Goal: Find specific page/section

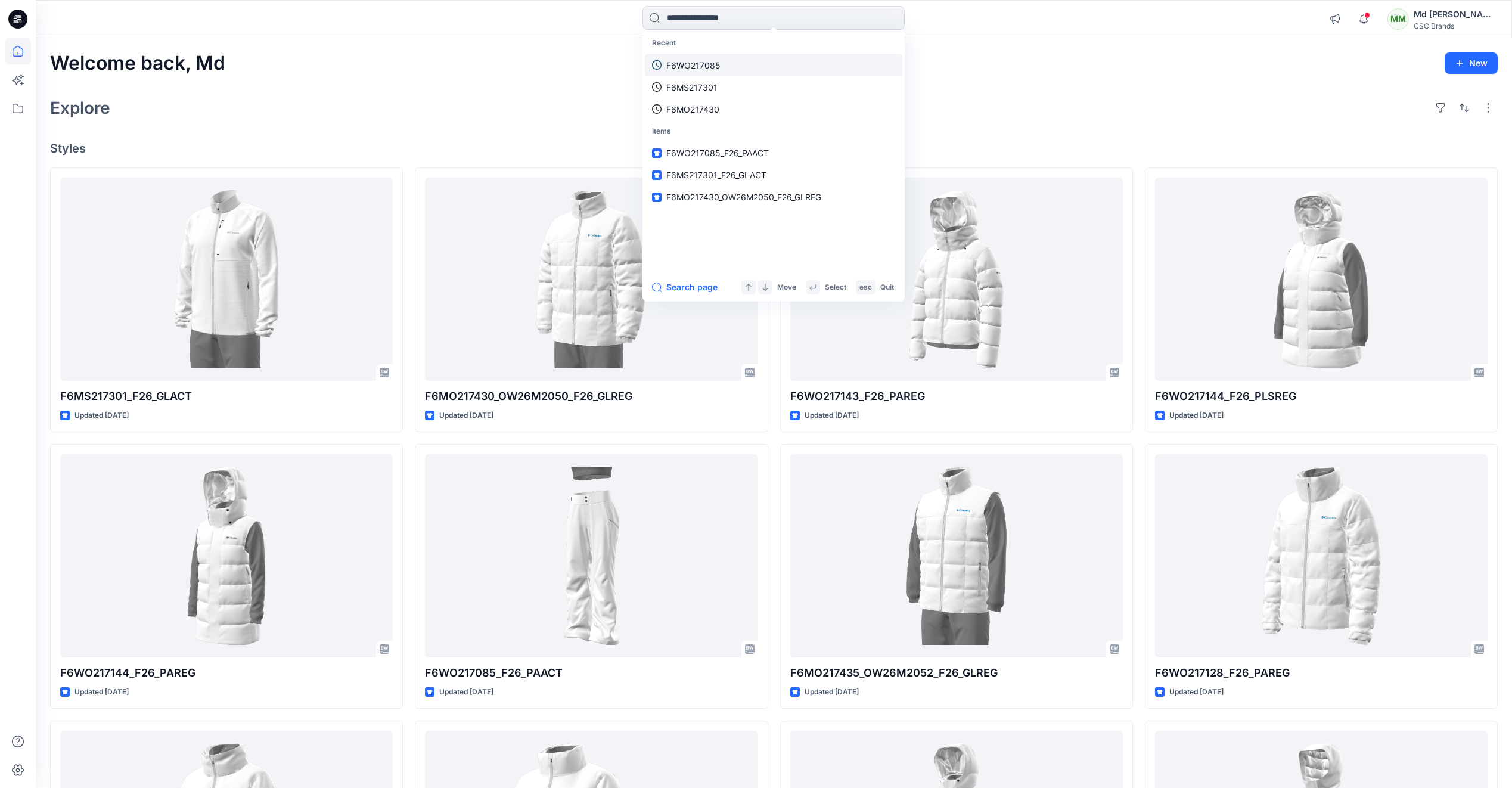
click at [706, 60] on p "F6WO217085" at bounding box center [693, 65] width 54 height 12
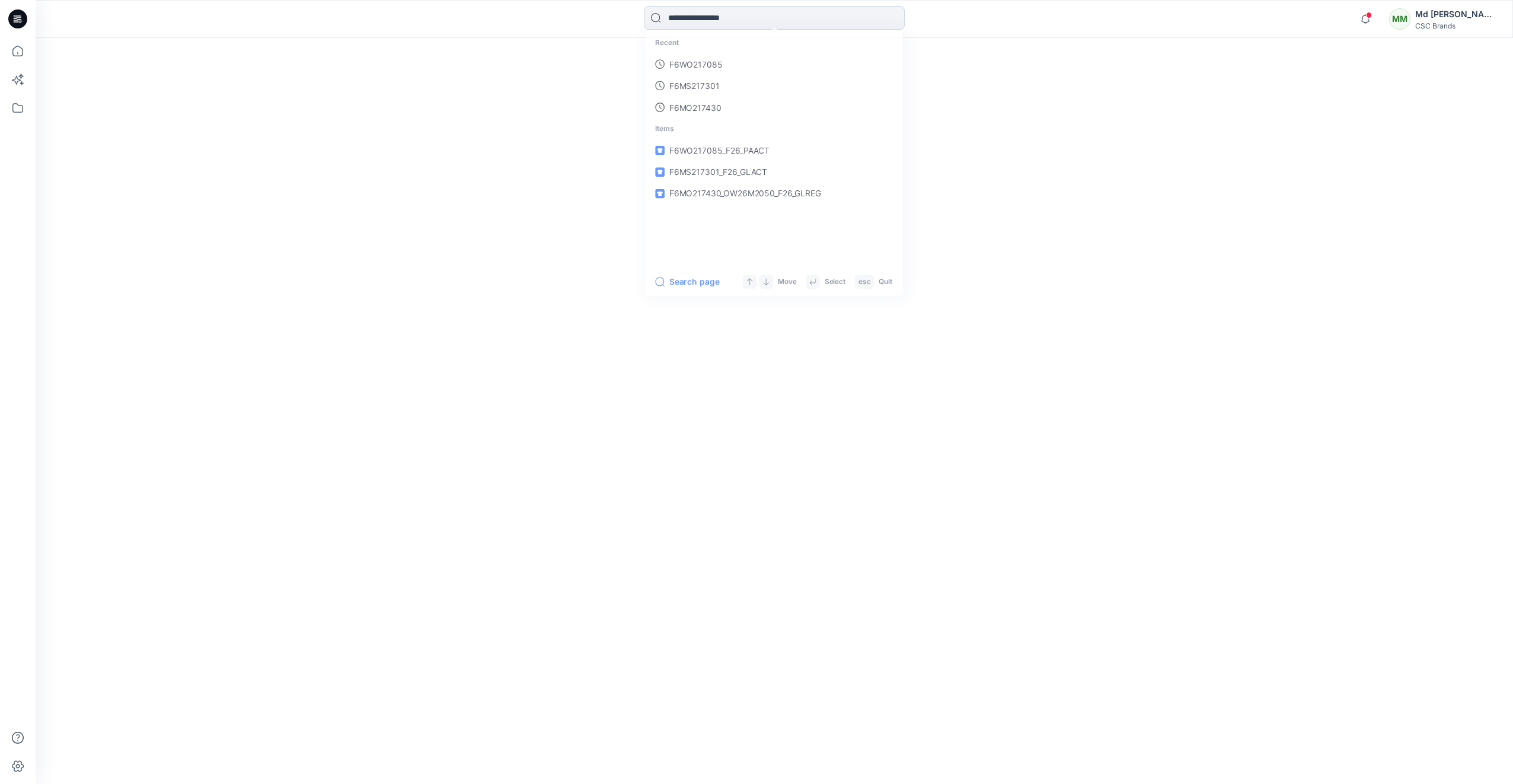
click at [697, 20] on input at bounding box center [774, 18] width 261 height 24
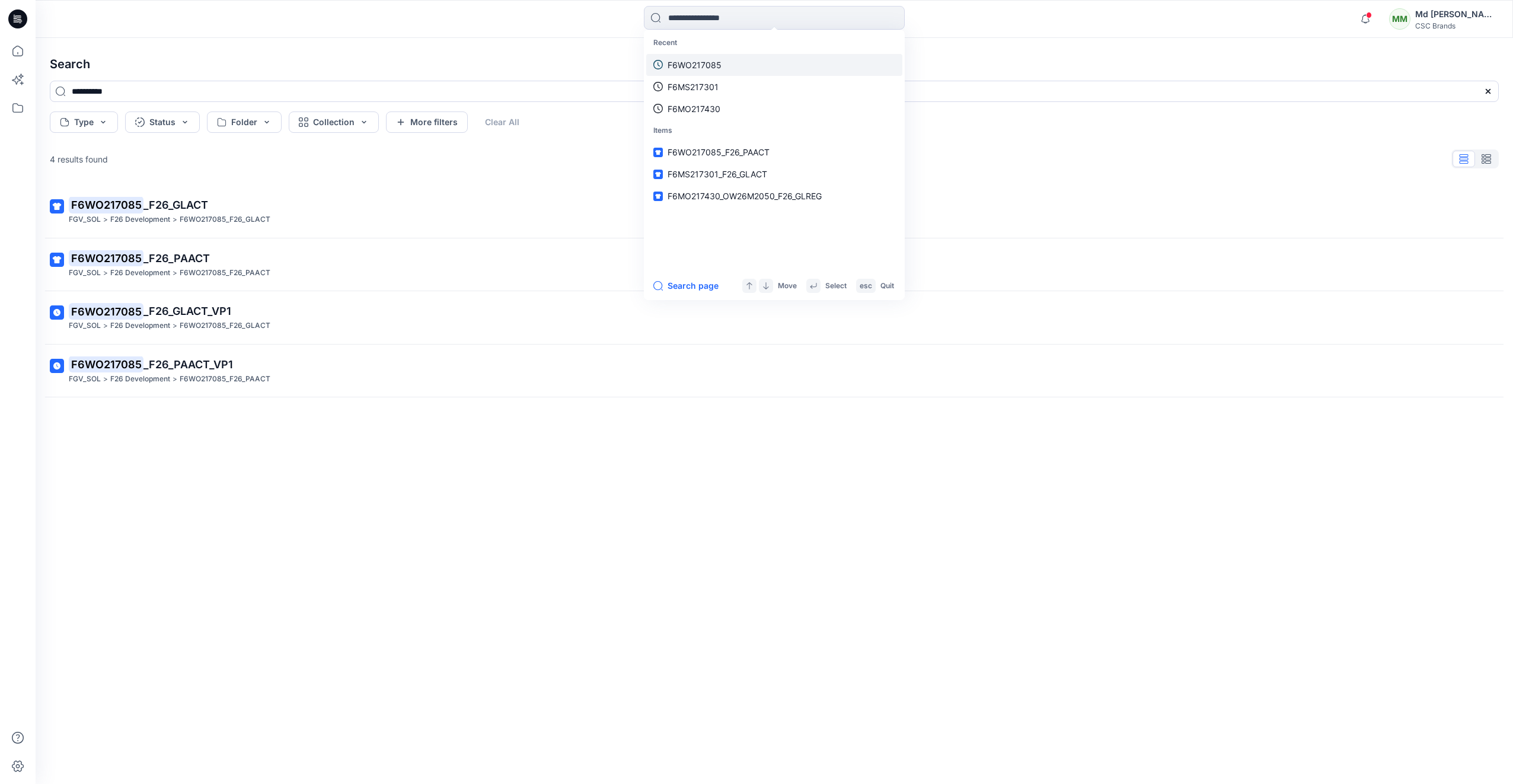
click at [690, 60] on p "F6WO217085" at bounding box center [694, 65] width 54 height 12
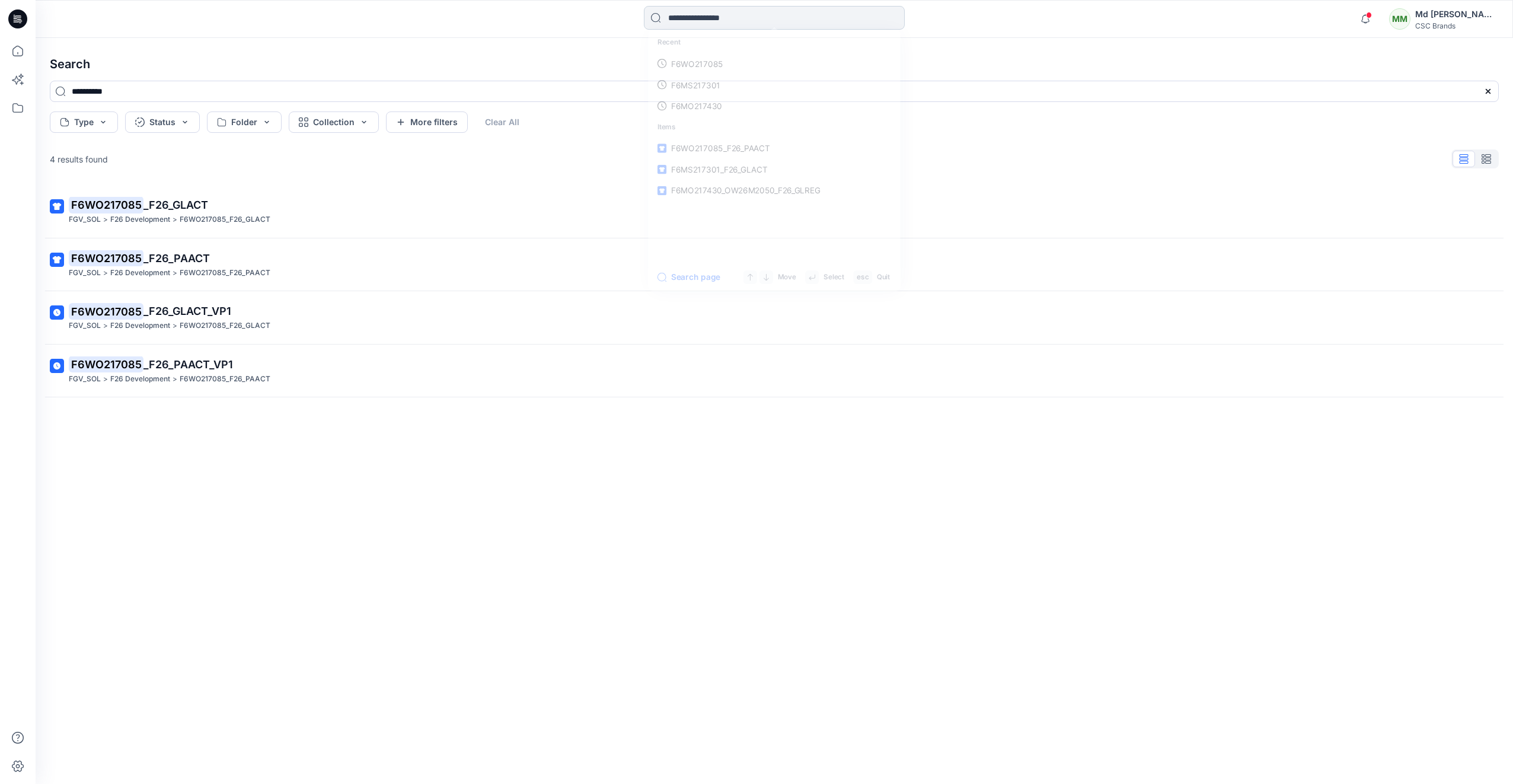
click at [690, 20] on input at bounding box center [774, 18] width 261 height 24
click at [687, 16] on input at bounding box center [774, 18] width 261 height 24
click at [29, 17] on div at bounding box center [17, 19] width 38 height 38
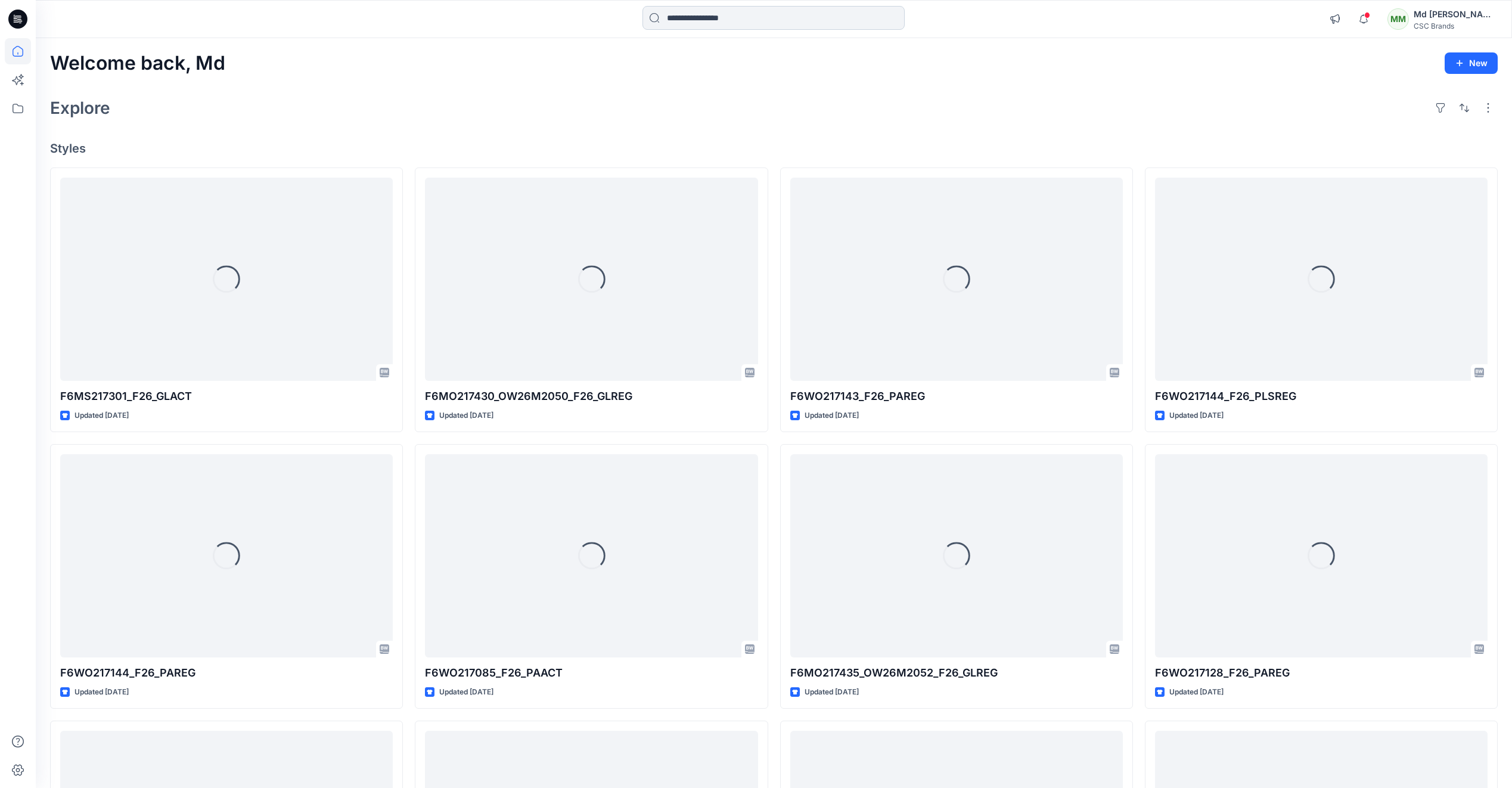
click at [679, 22] on input at bounding box center [773, 18] width 262 height 24
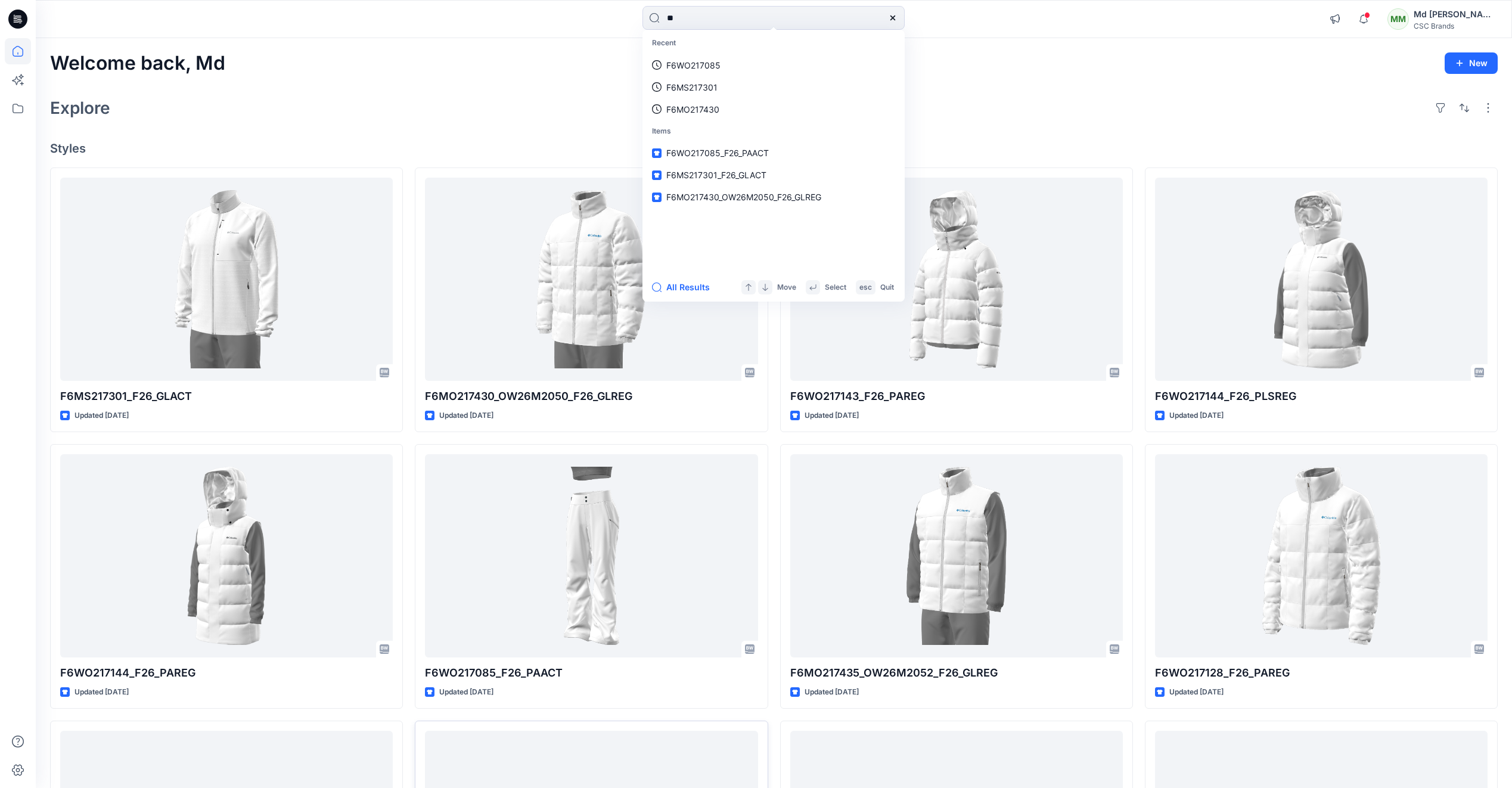
type input "**"
click at [471, 96] on div "Explore" at bounding box center [774, 108] width 1448 height 29
